Goal: Information Seeking & Learning: Learn about a topic

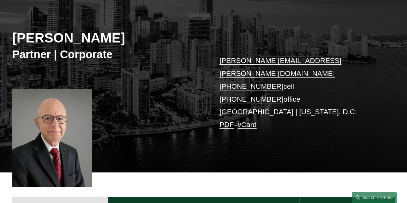
scroll to position [129, 0]
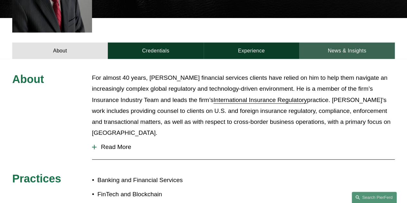
click at [358, 43] on link "News & Insights" at bounding box center [347, 51] width 96 height 16
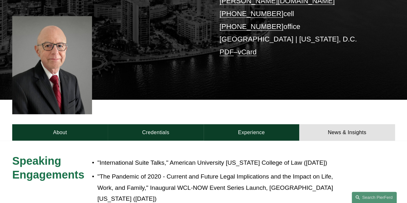
scroll to position [225, 0]
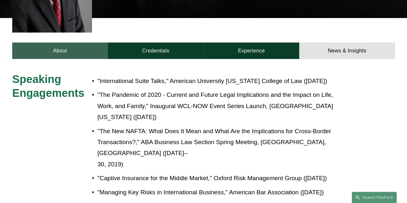
click at [55, 44] on link "About" at bounding box center [60, 51] width 96 height 16
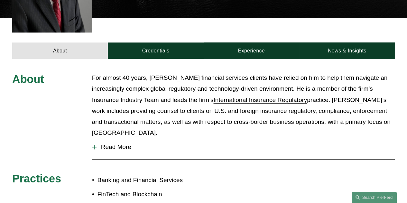
click at [115, 144] on span "Read More" at bounding box center [246, 147] width 299 height 7
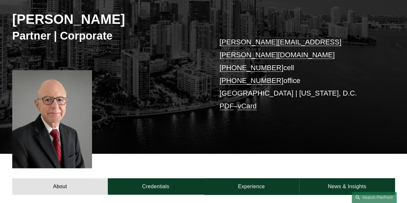
scroll to position [0, 0]
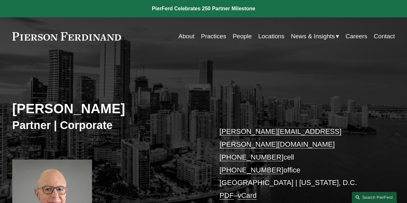
click at [206, 34] on link "Practices" at bounding box center [213, 36] width 25 height 12
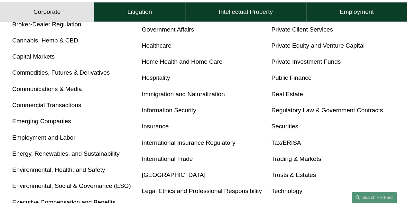
scroll to position [290, 0]
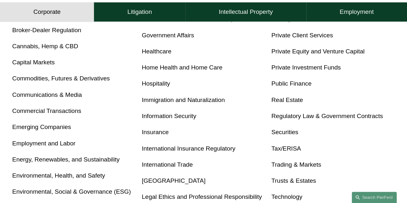
click at [155, 136] on link "Insurance" at bounding box center [155, 132] width 27 height 7
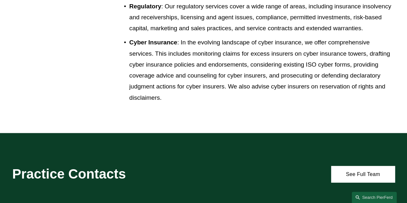
scroll to position [1030, 0]
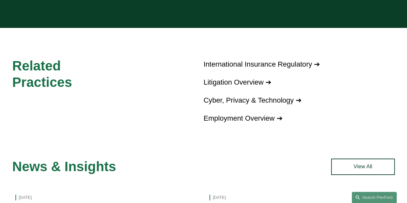
click at [86, 116] on div "Related Practices International Insurance Regulatory ➔ Litigation Overview ➔ Cy…" at bounding box center [203, 87] width 407 height 90
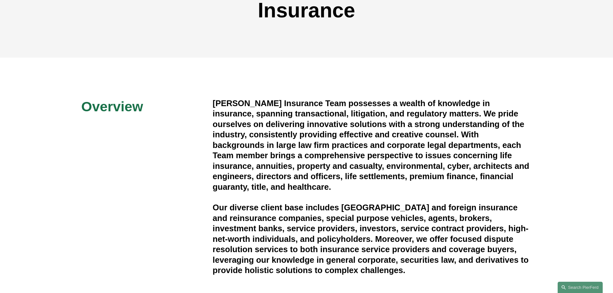
scroll to position [0, 0]
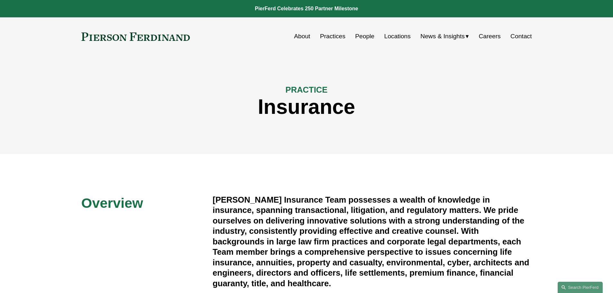
click at [329, 35] on link "Practices" at bounding box center [332, 36] width 25 height 12
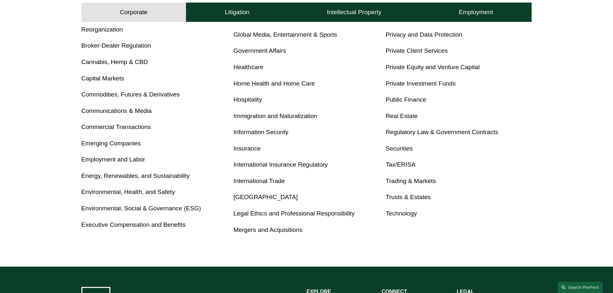
scroll to position [322, 0]
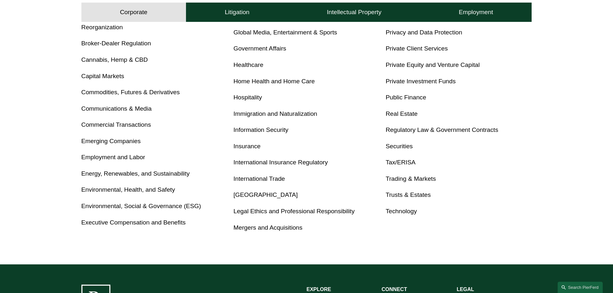
click at [247, 163] on link "International Insurance Regulatory" at bounding box center [281, 162] width 94 height 7
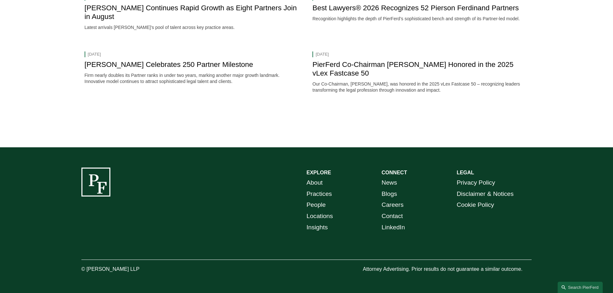
scroll to position [741, 0]
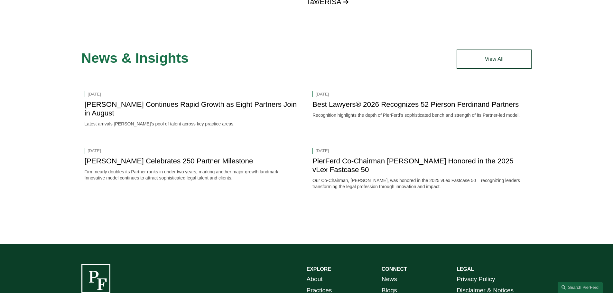
click at [511, 66] on link "View All" at bounding box center [494, 59] width 75 height 19
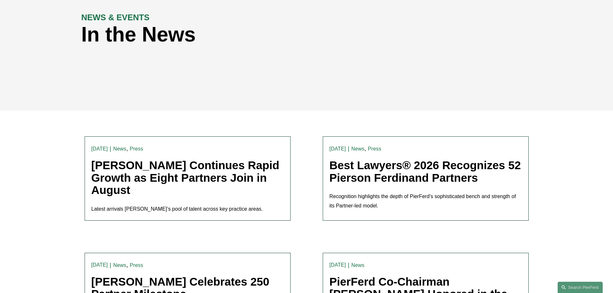
scroll to position [97, 0]
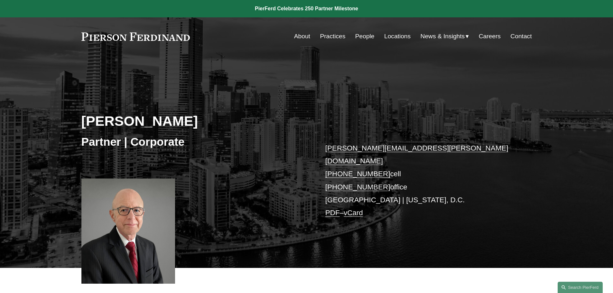
click at [0, 0] on span "Blogs" at bounding box center [0, 0] width 0 height 0
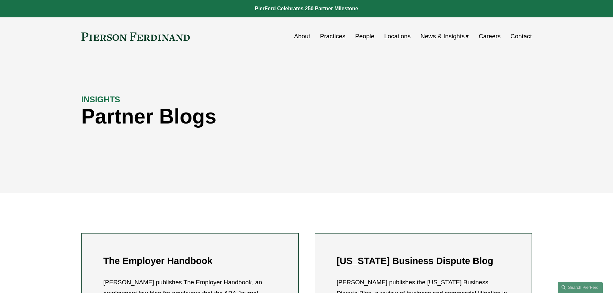
click at [329, 36] on link "Practices" at bounding box center [332, 36] width 25 height 12
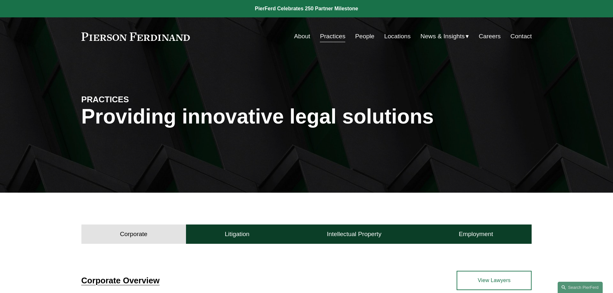
click at [0, 0] on span "Blogs" at bounding box center [0, 0] width 0 height 0
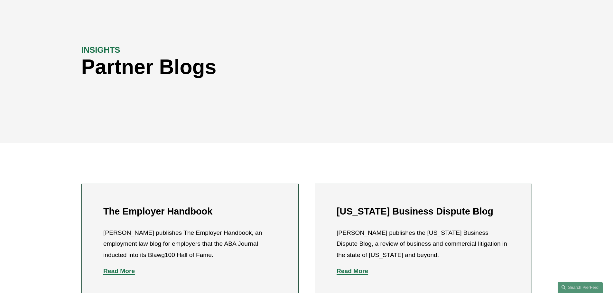
scroll to position [193, 0]
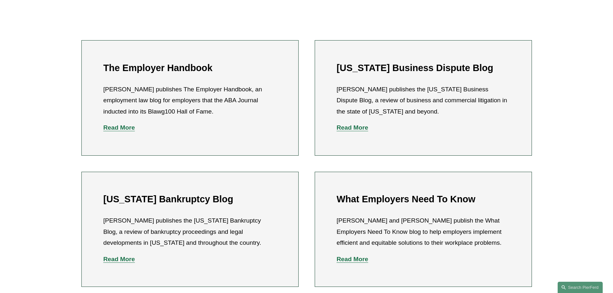
click at [352, 262] on strong "Read More" at bounding box center [353, 259] width 32 height 7
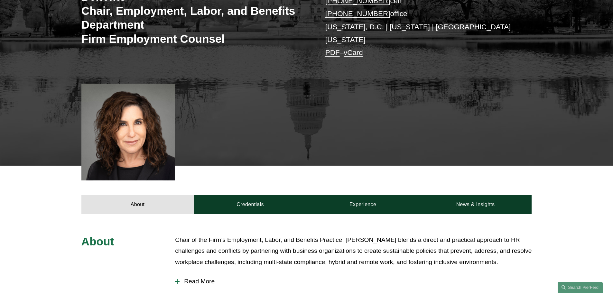
scroll to position [258, 0]
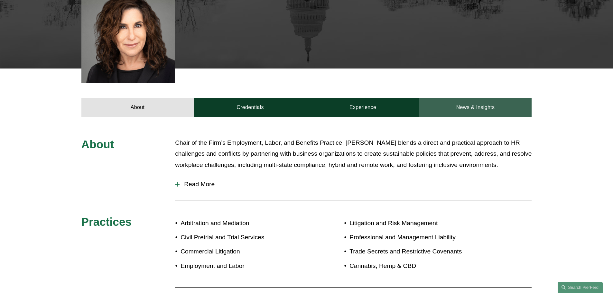
click at [459, 98] on link "News & Insights" at bounding box center [475, 107] width 113 height 19
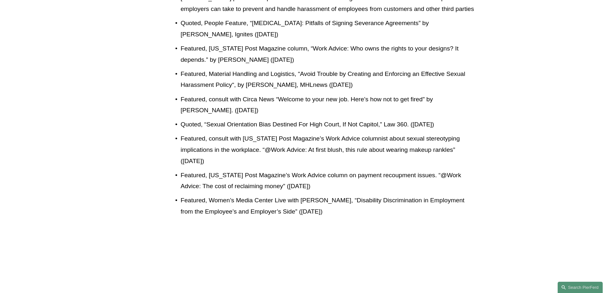
scroll to position [2061, 0]
